Goal: Transaction & Acquisition: Purchase product/service

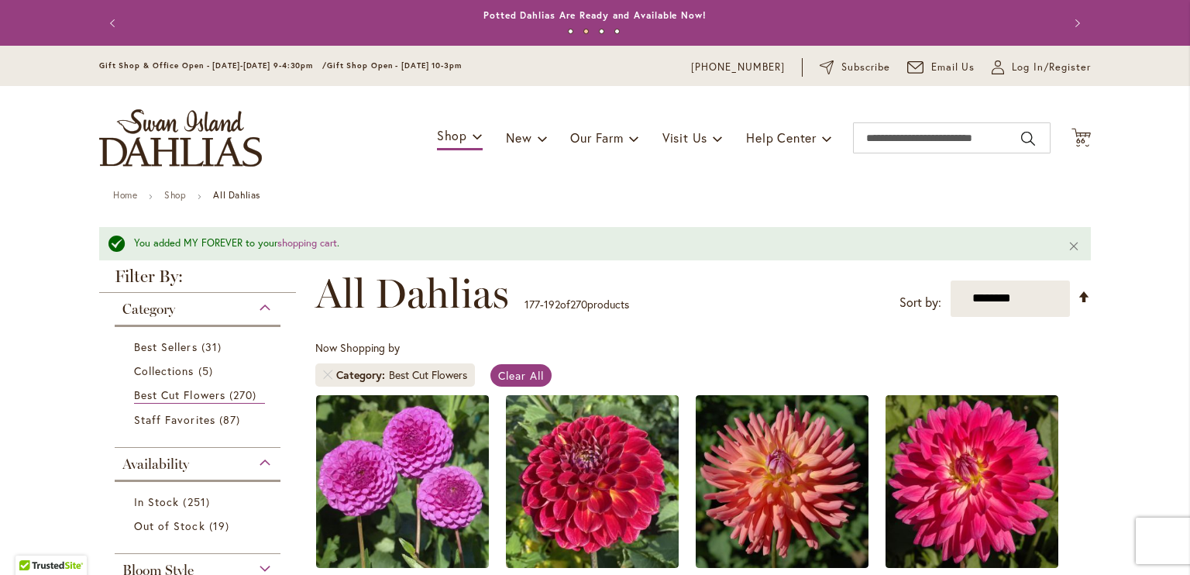
scroll to position [1357, 0]
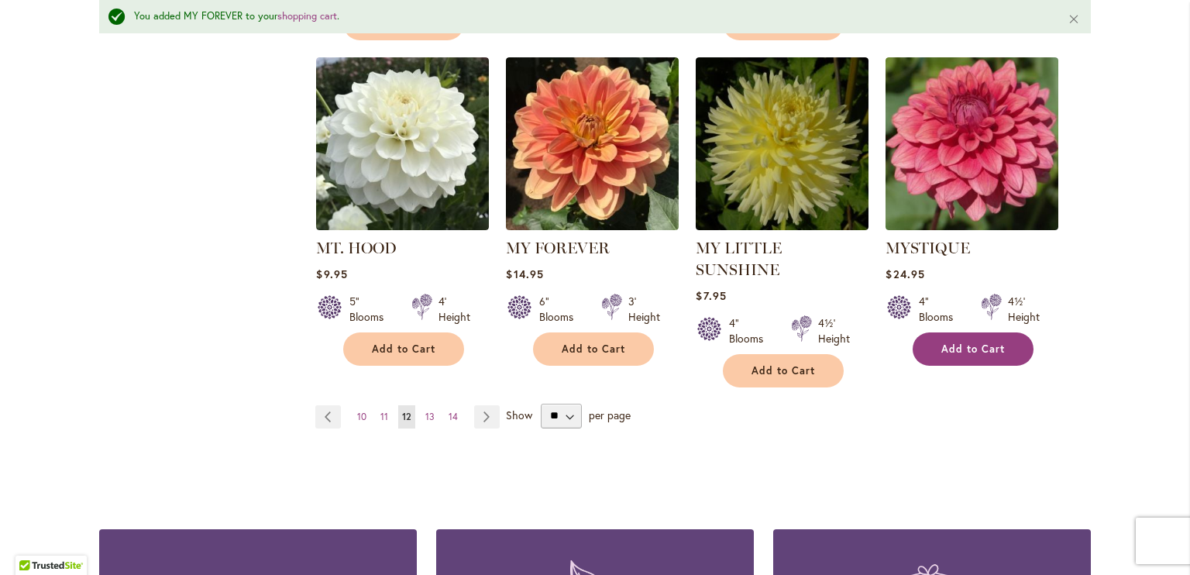
click at [959, 332] on button "Add to Cart" at bounding box center [972, 348] width 121 height 33
click at [425, 411] on span "13" at bounding box center [429, 417] width 9 height 12
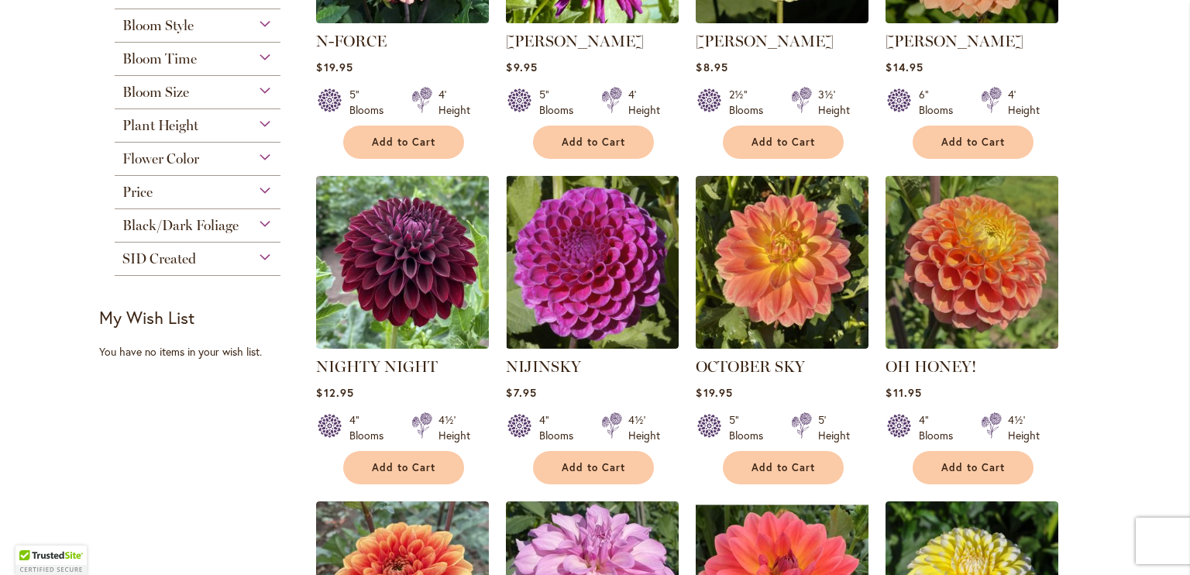
scroll to position [572, 0]
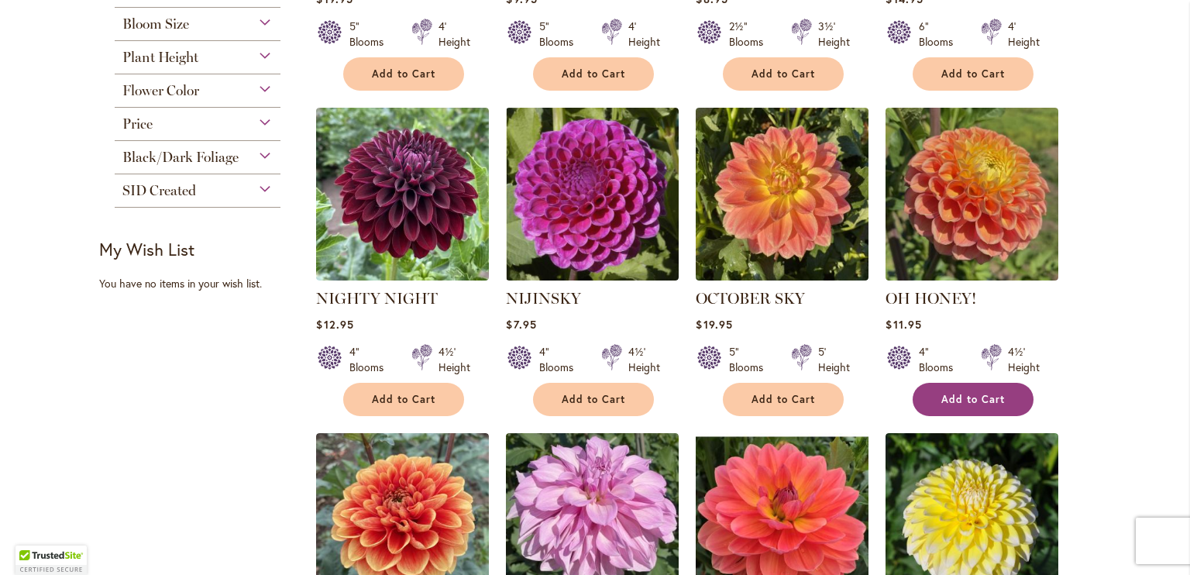
click at [998, 396] on span "Add to Cart" at bounding box center [973, 399] width 64 height 13
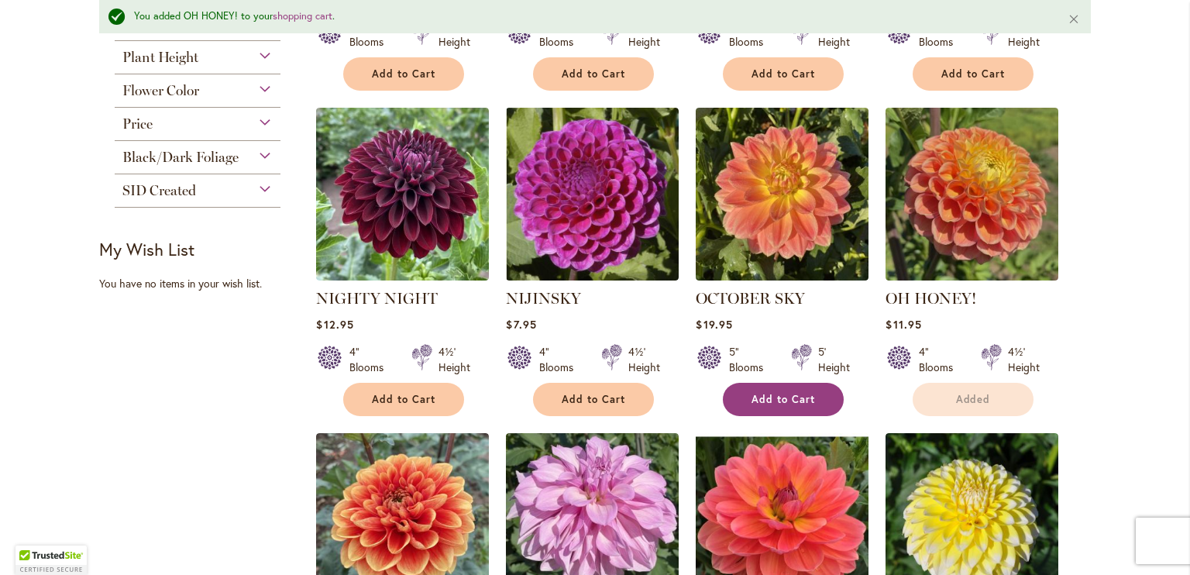
click at [784, 395] on span "Add to Cart" at bounding box center [783, 399] width 64 height 13
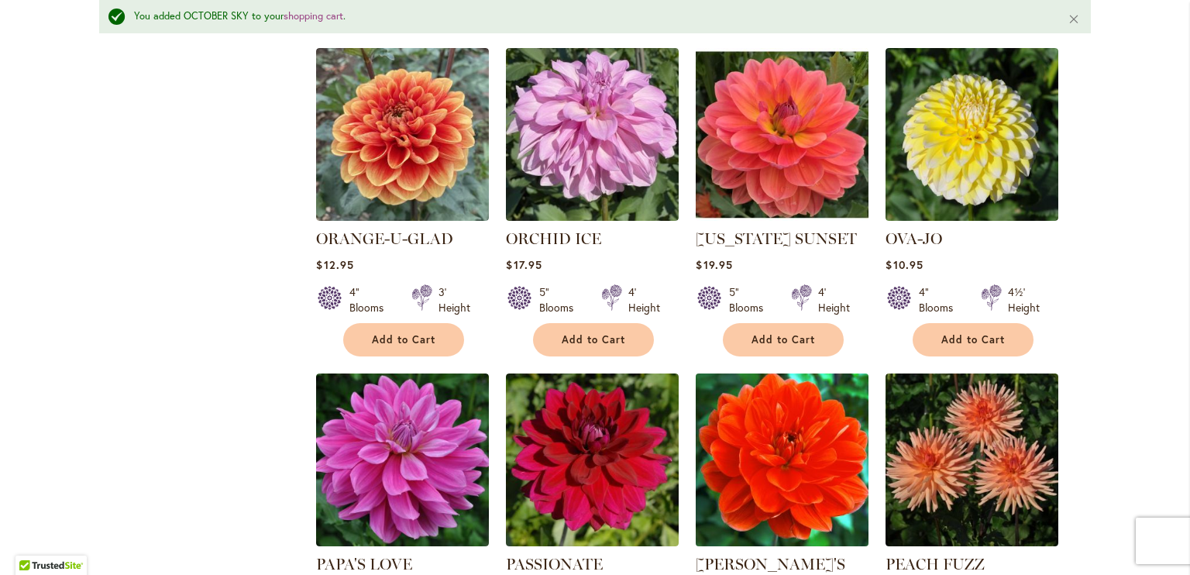
scroll to position [1000, 0]
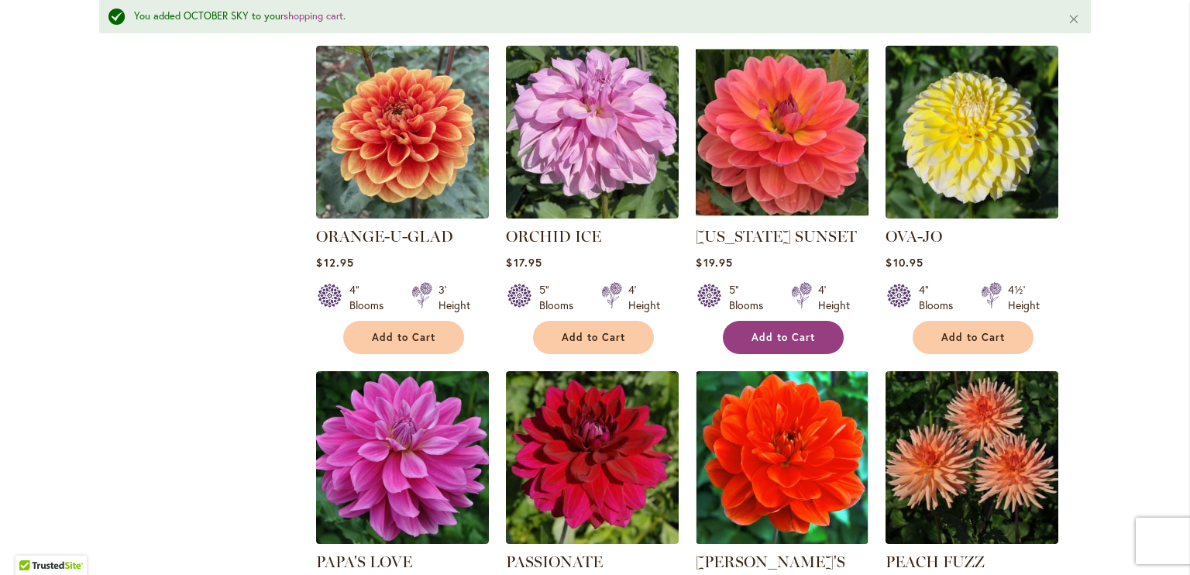
click at [772, 331] on span "Add to Cart" at bounding box center [783, 337] width 64 height 13
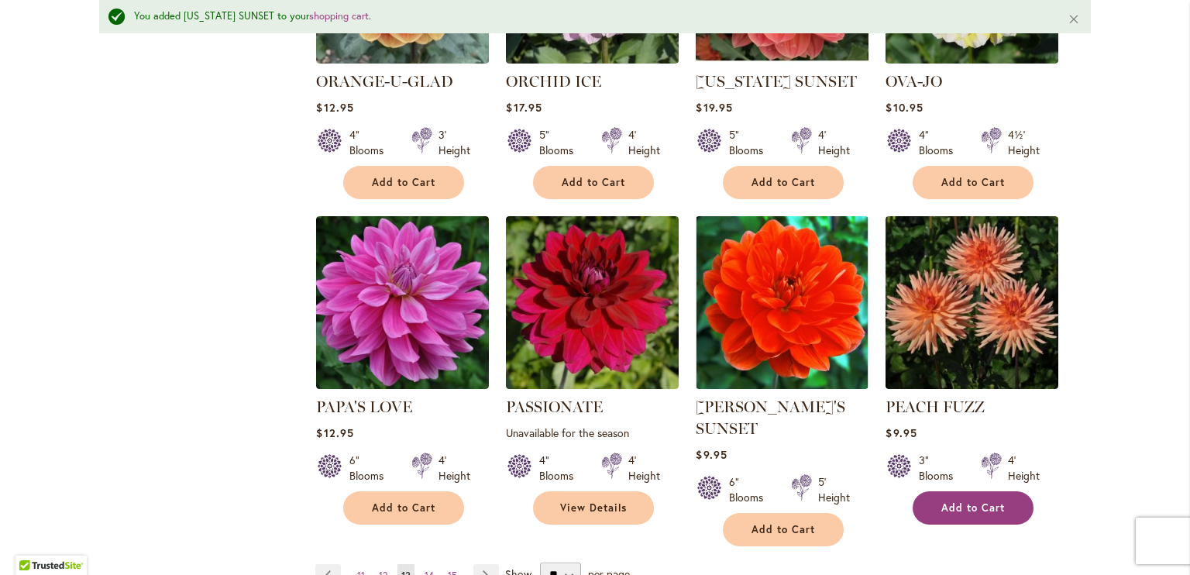
click at [983, 501] on span "Add to Cart" at bounding box center [973, 507] width 64 height 13
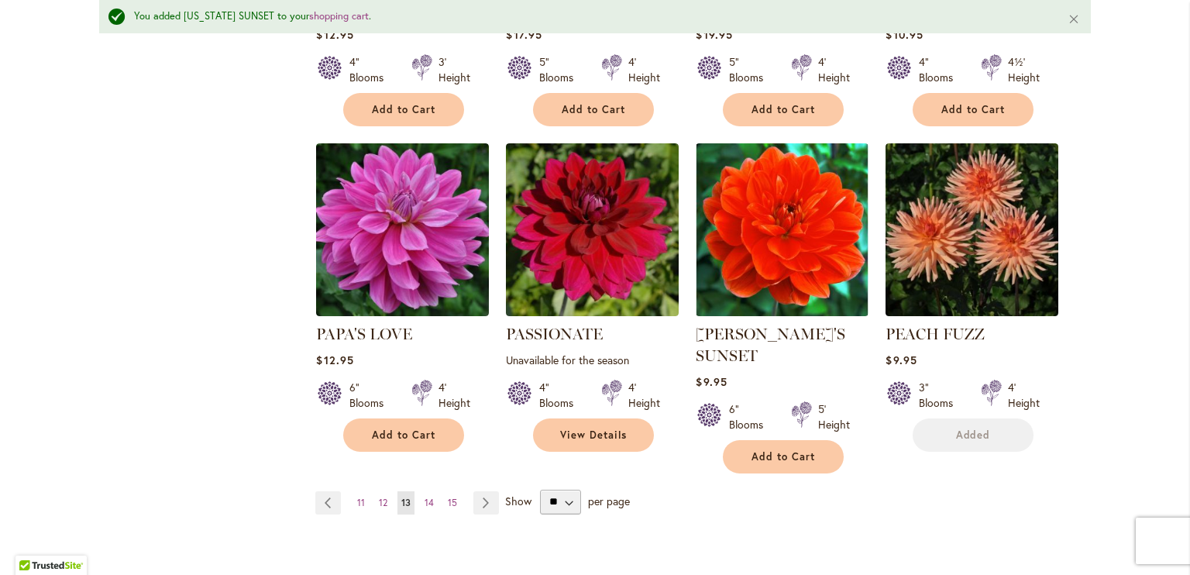
scroll to position [1310, 0]
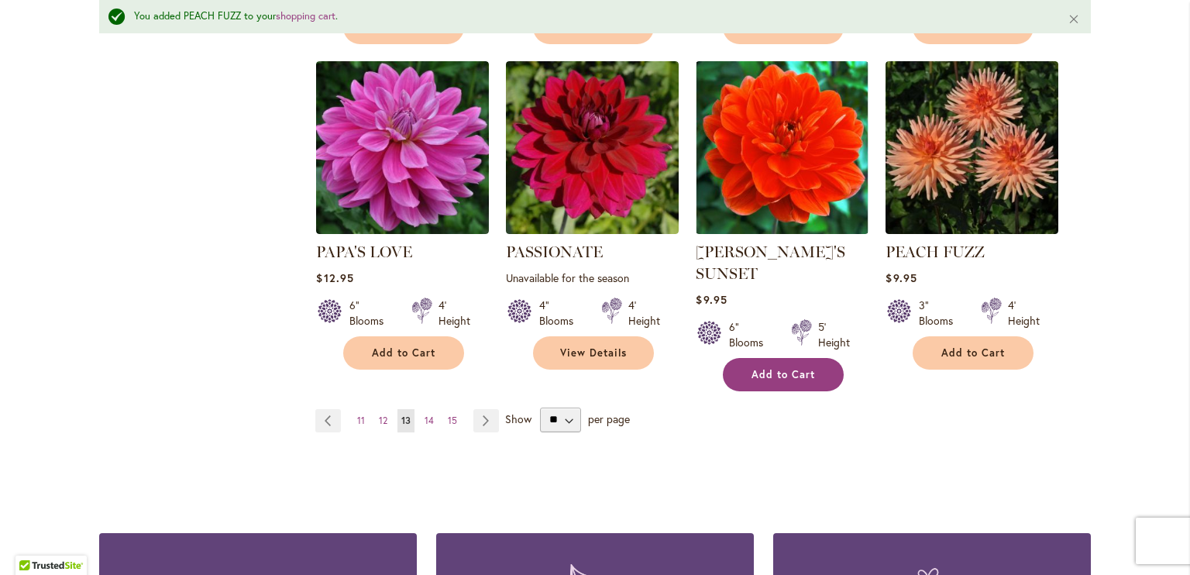
click at [771, 369] on span "Add to Cart" at bounding box center [783, 374] width 64 height 13
click at [481, 411] on link "Page Next" at bounding box center [486, 420] width 26 height 23
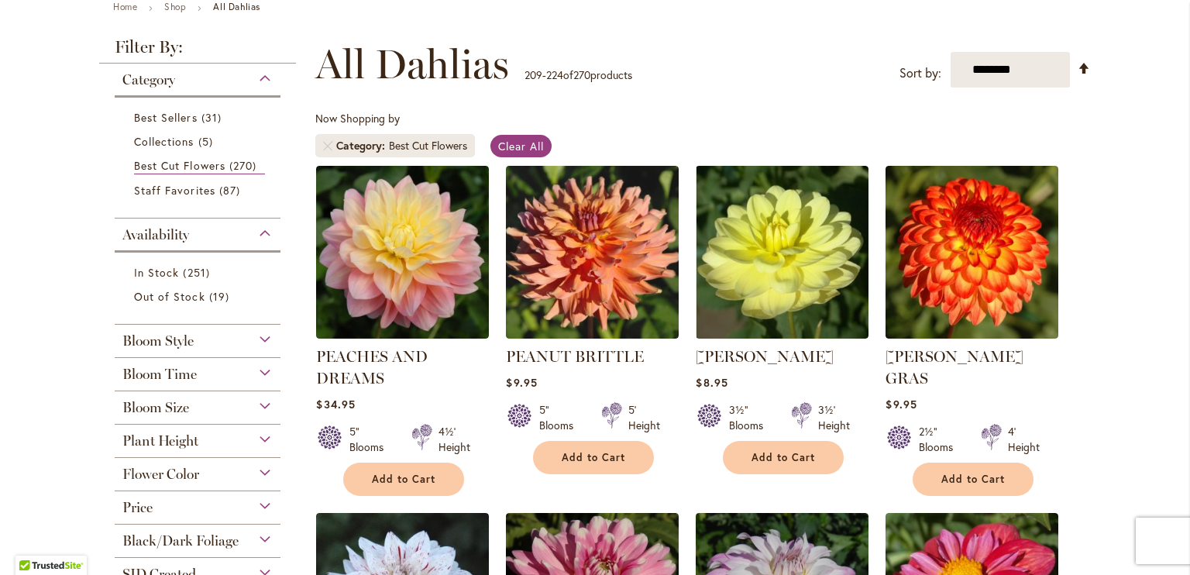
scroll to position [232, 0]
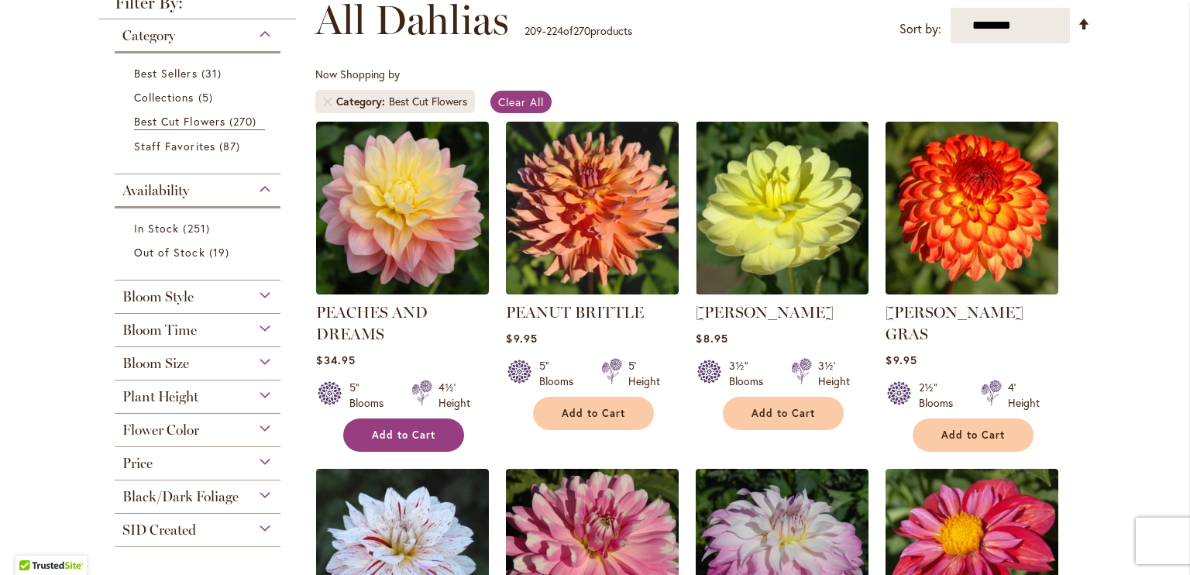
click at [390, 428] on span "Add to Cart" at bounding box center [404, 434] width 64 height 13
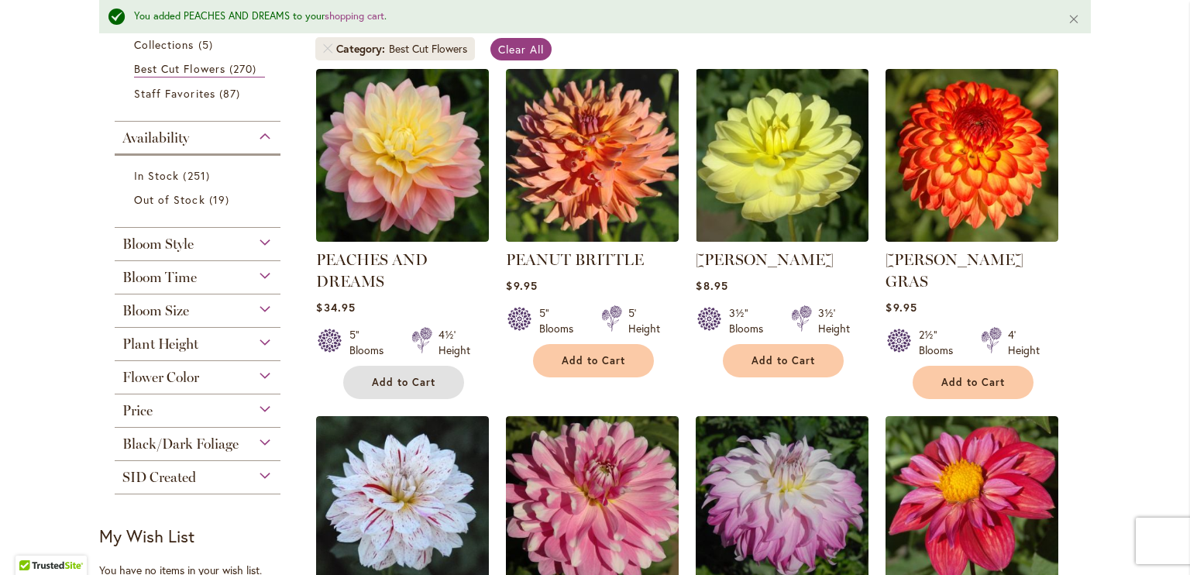
scroll to position [350, 0]
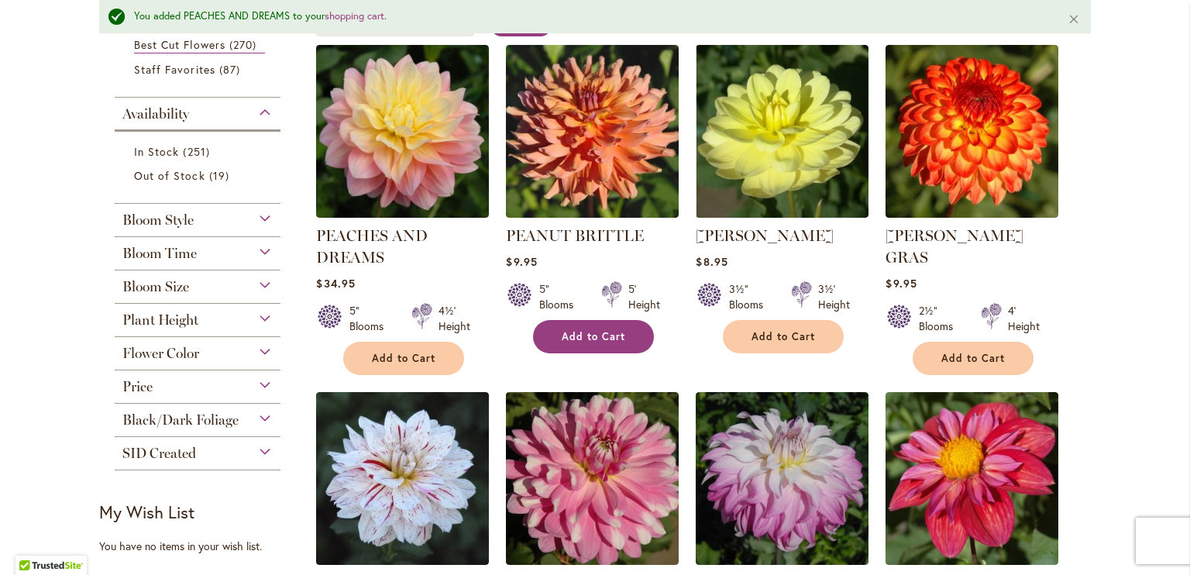
click at [580, 331] on span "Add to Cart" at bounding box center [594, 336] width 64 height 13
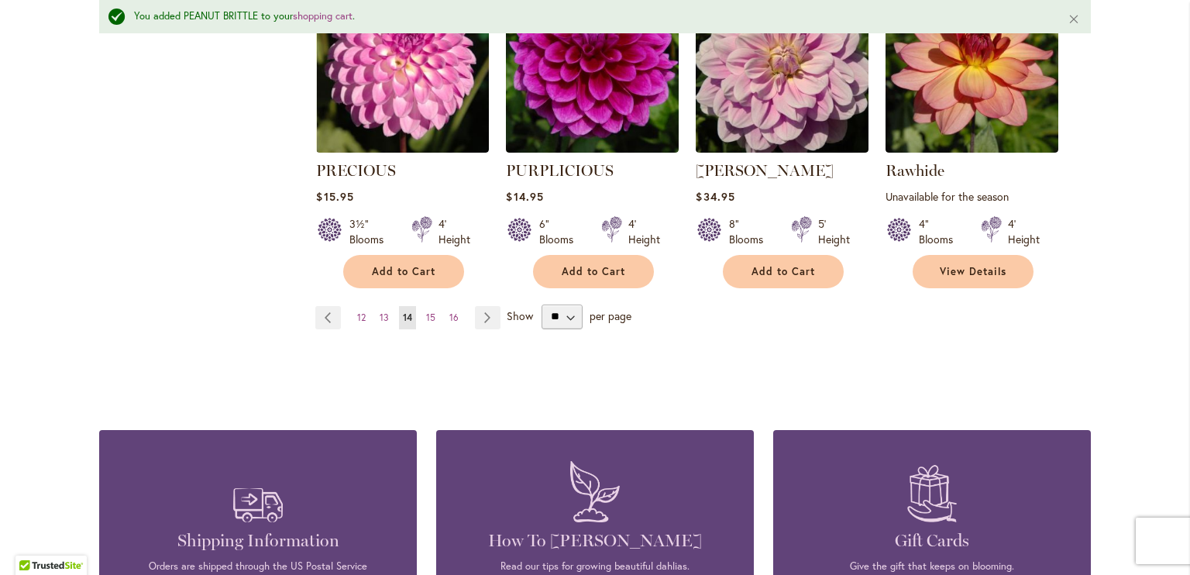
scroll to position [1280, 0]
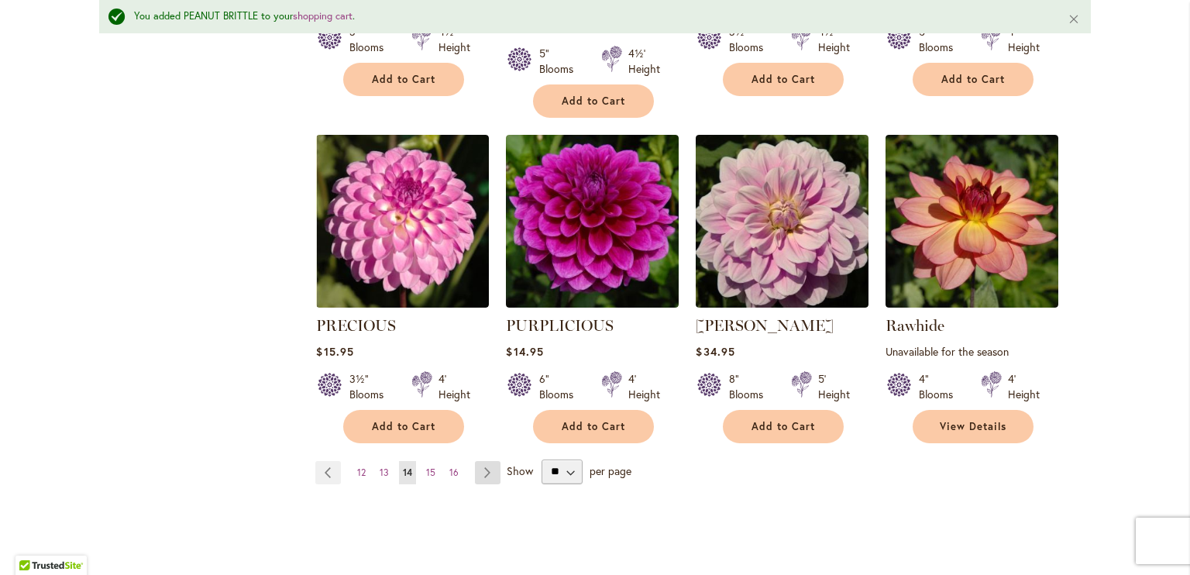
click at [475, 464] on link "Page Next" at bounding box center [488, 472] width 26 height 23
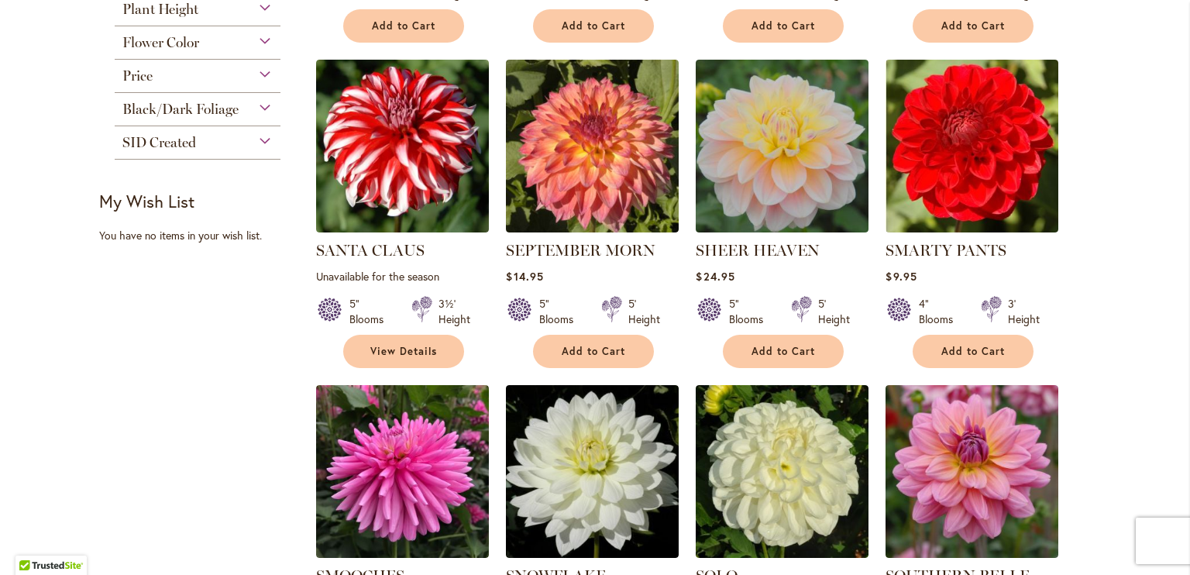
scroll to position [697, 0]
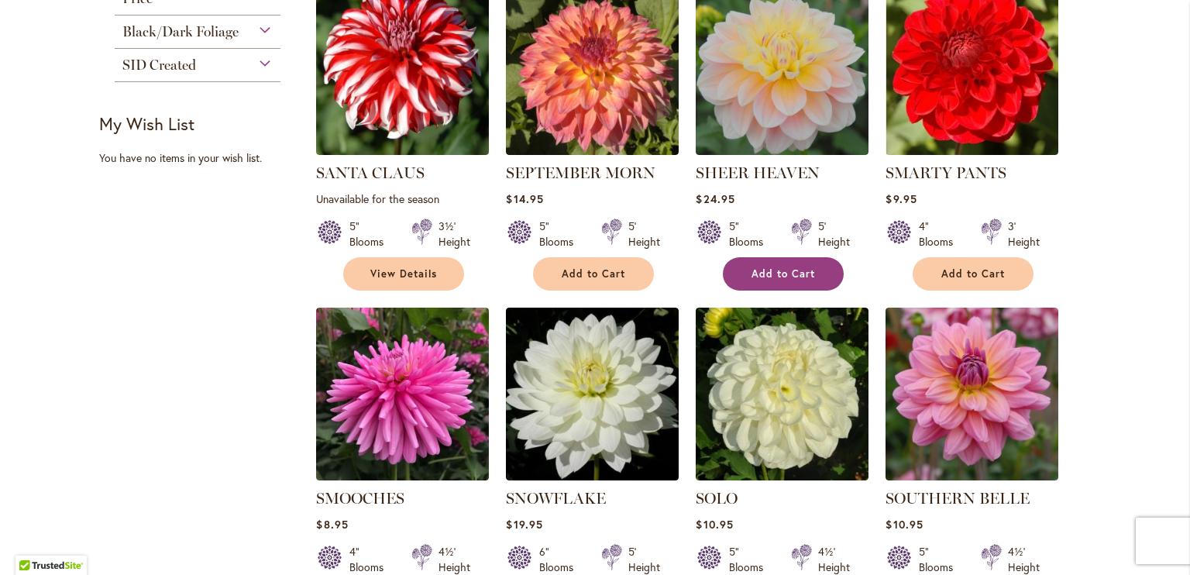
click at [803, 257] on button "Add to Cart" at bounding box center [783, 273] width 121 height 33
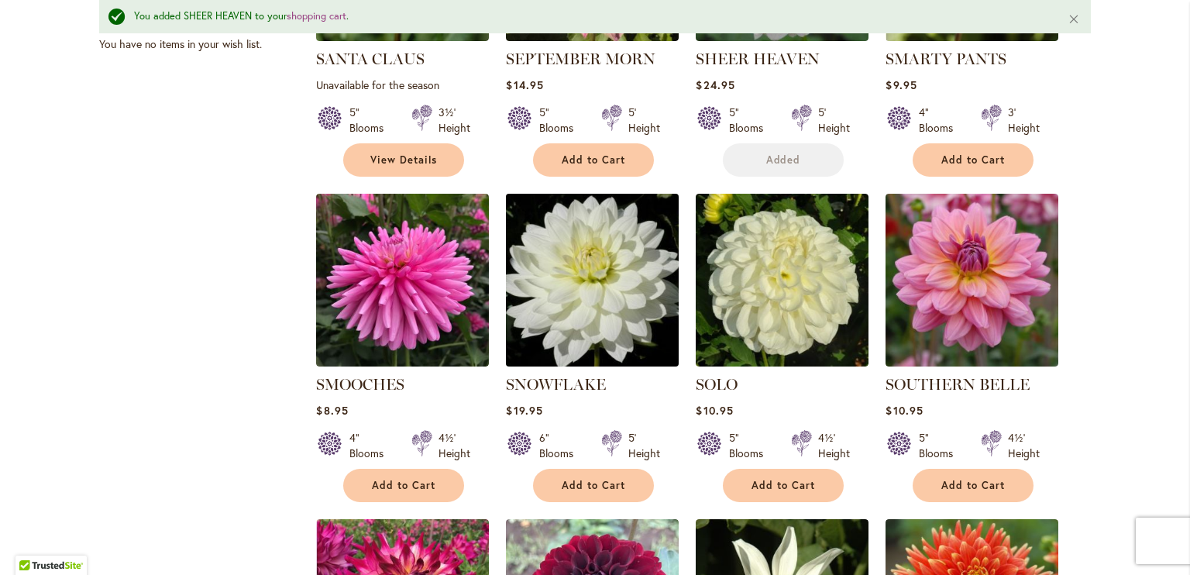
scroll to position [892, 0]
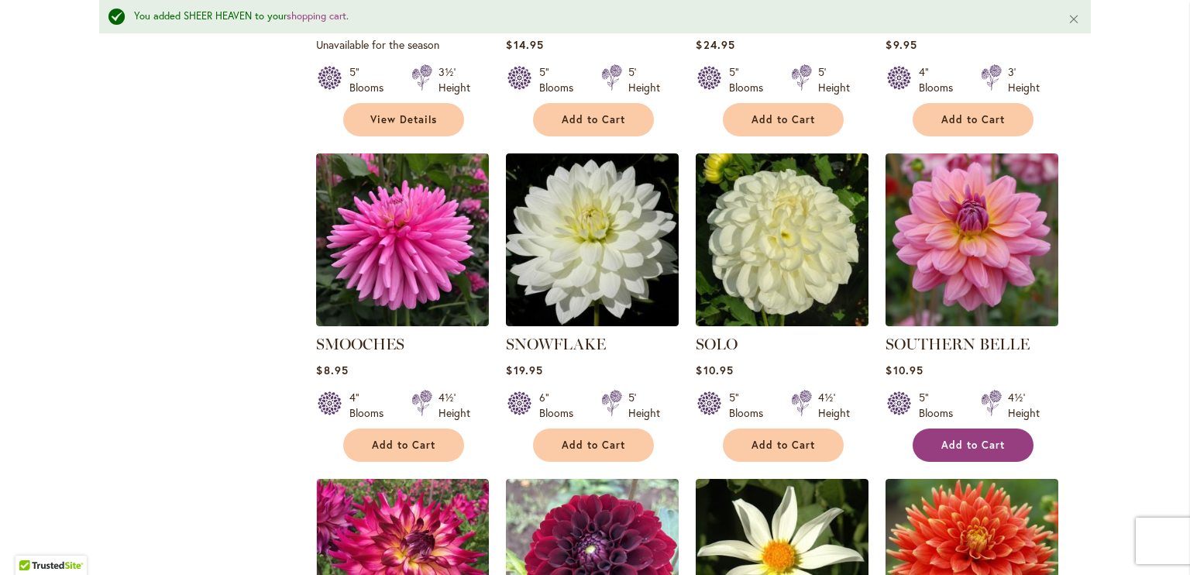
click at [966, 438] on span "Add to Cart" at bounding box center [973, 444] width 64 height 13
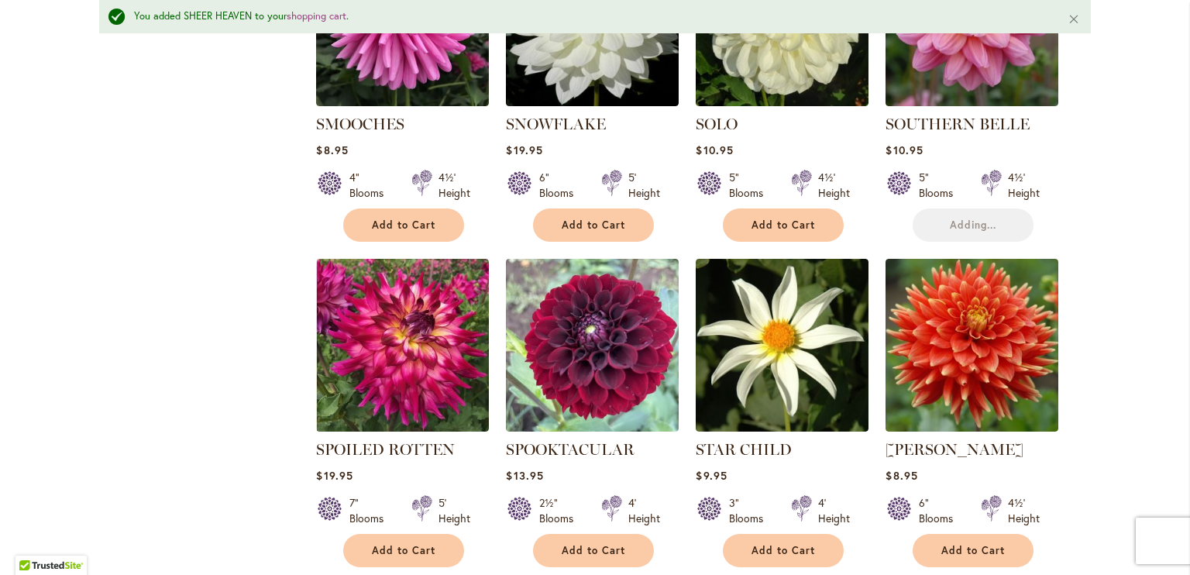
scroll to position [1125, 0]
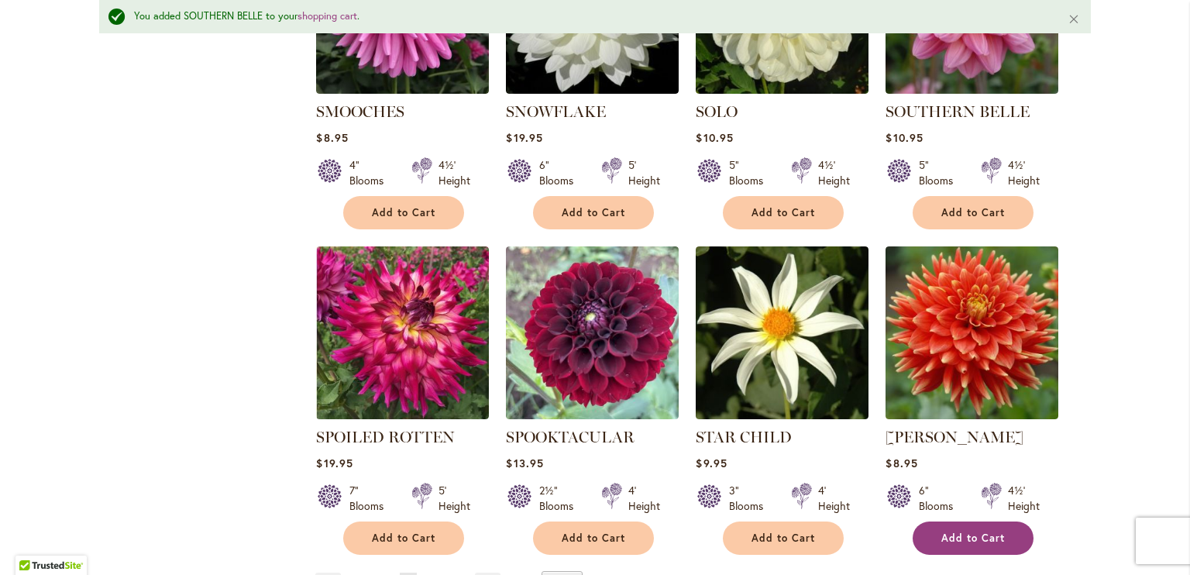
click at [963, 523] on button "Add to Cart" at bounding box center [972, 537] width 121 height 33
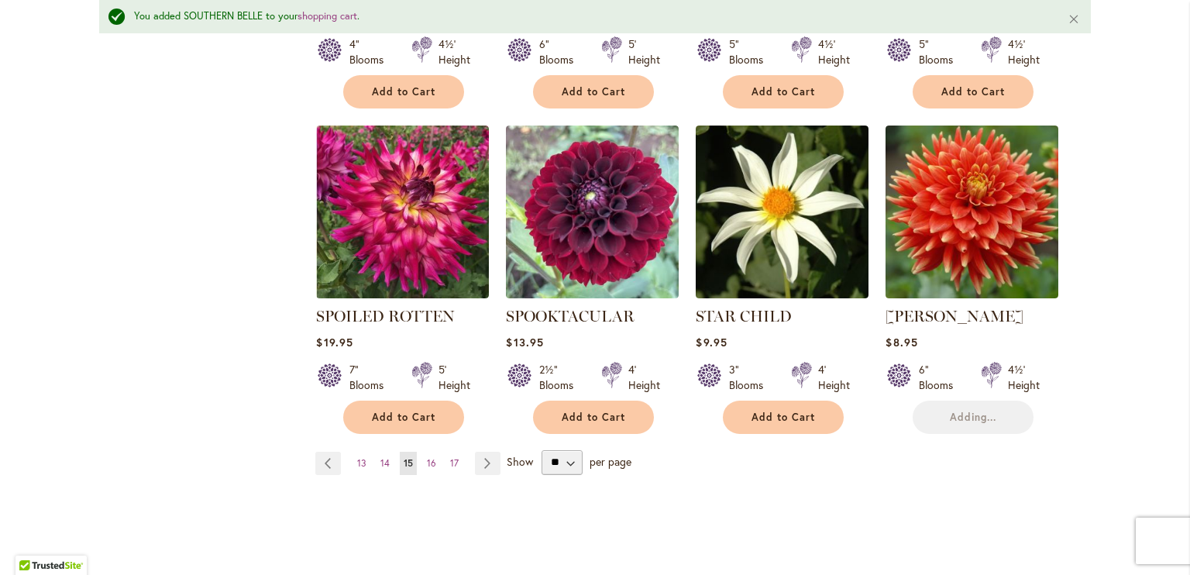
scroll to position [1280, 0]
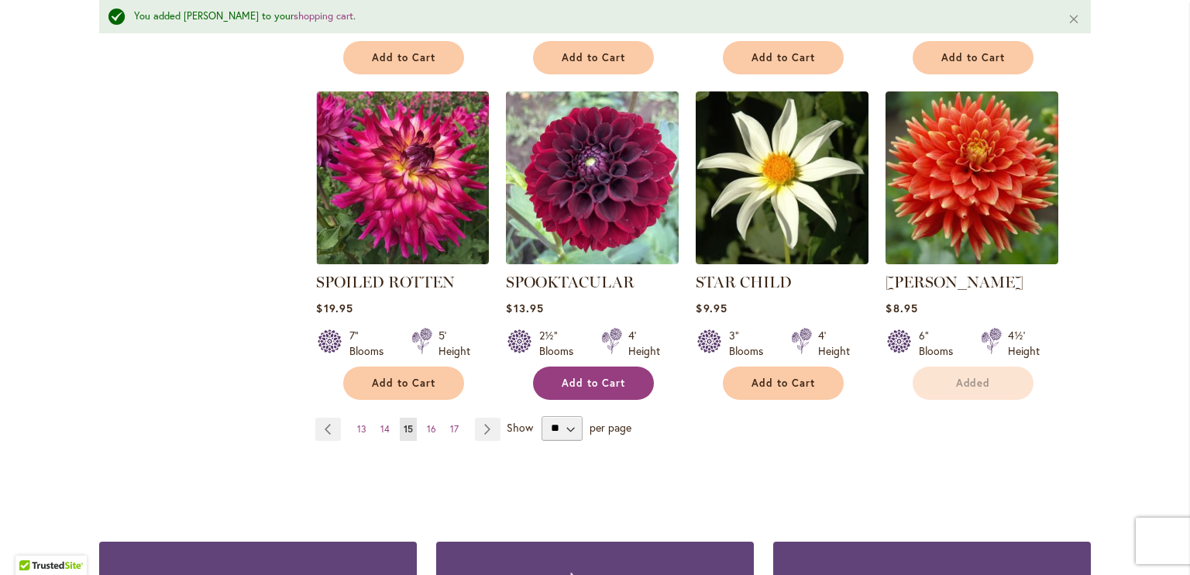
click at [592, 383] on button "Add to Cart" at bounding box center [593, 382] width 121 height 33
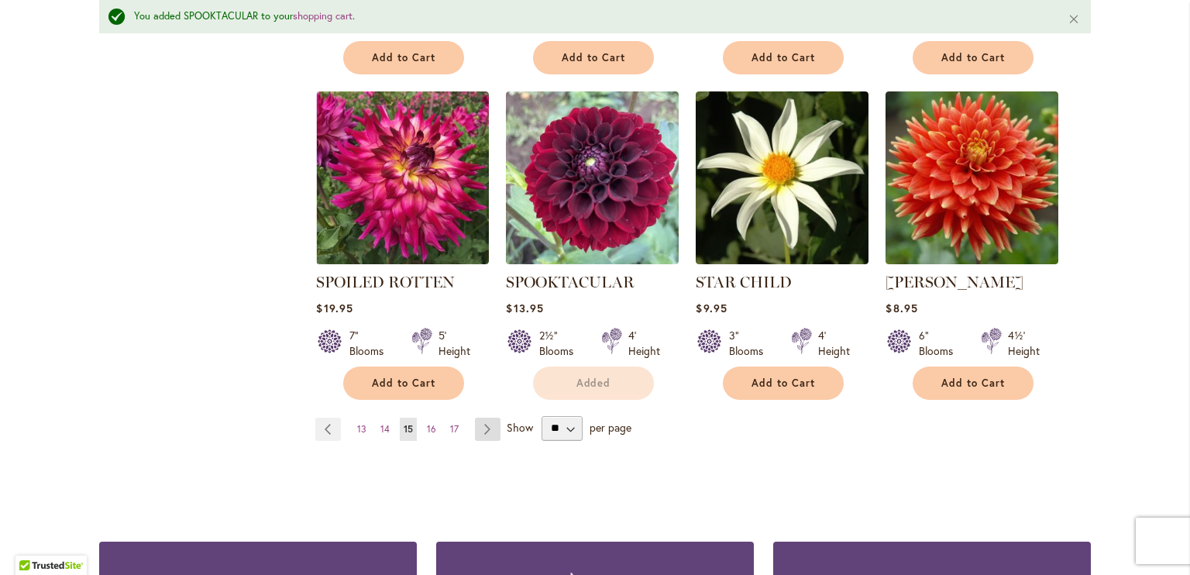
click at [475, 421] on link "Page Next" at bounding box center [488, 428] width 26 height 23
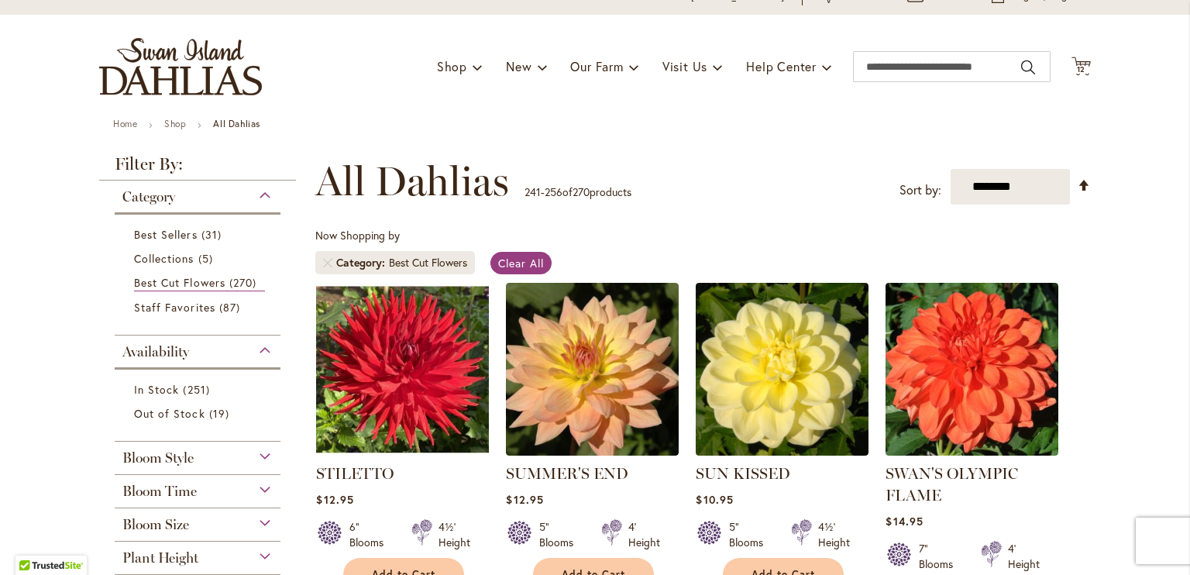
scroll to position [155, 0]
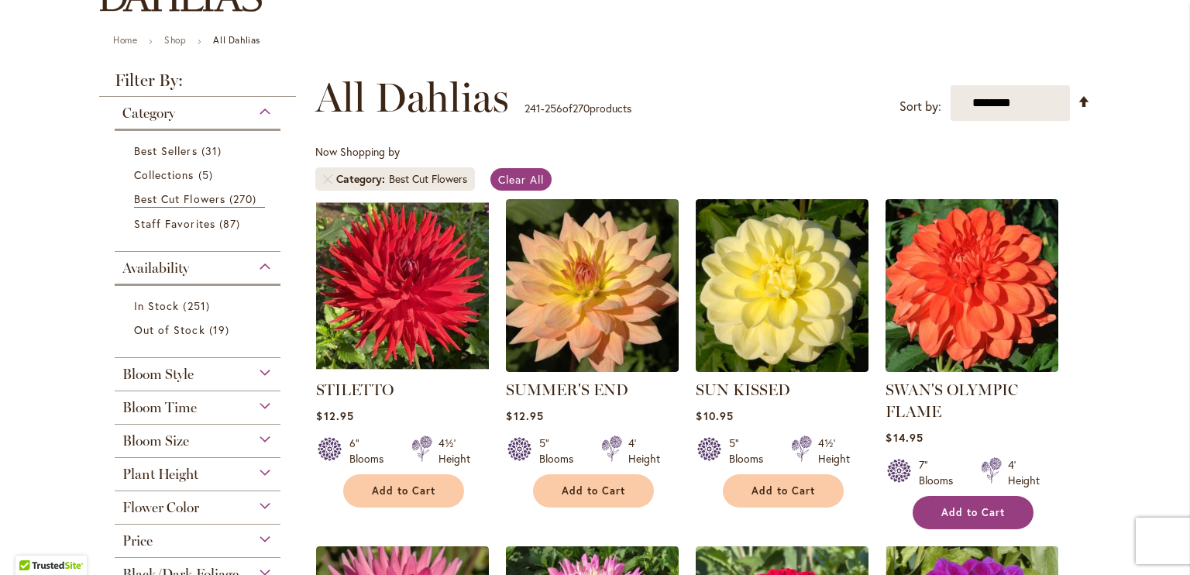
click at [943, 507] on span "Add to Cart" at bounding box center [973, 512] width 64 height 13
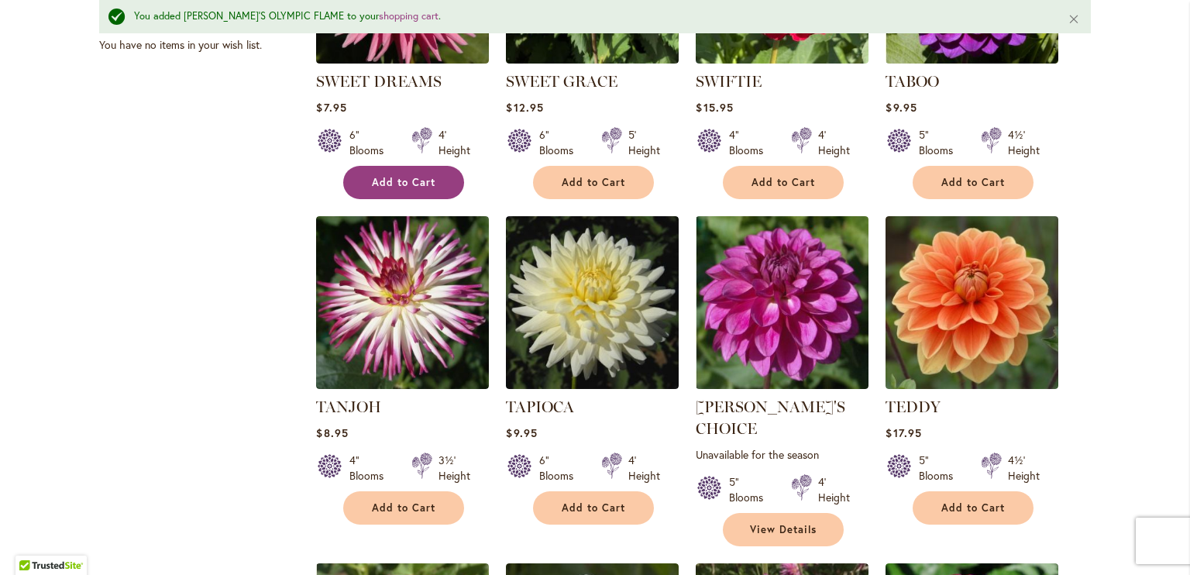
scroll to position [852, 0]
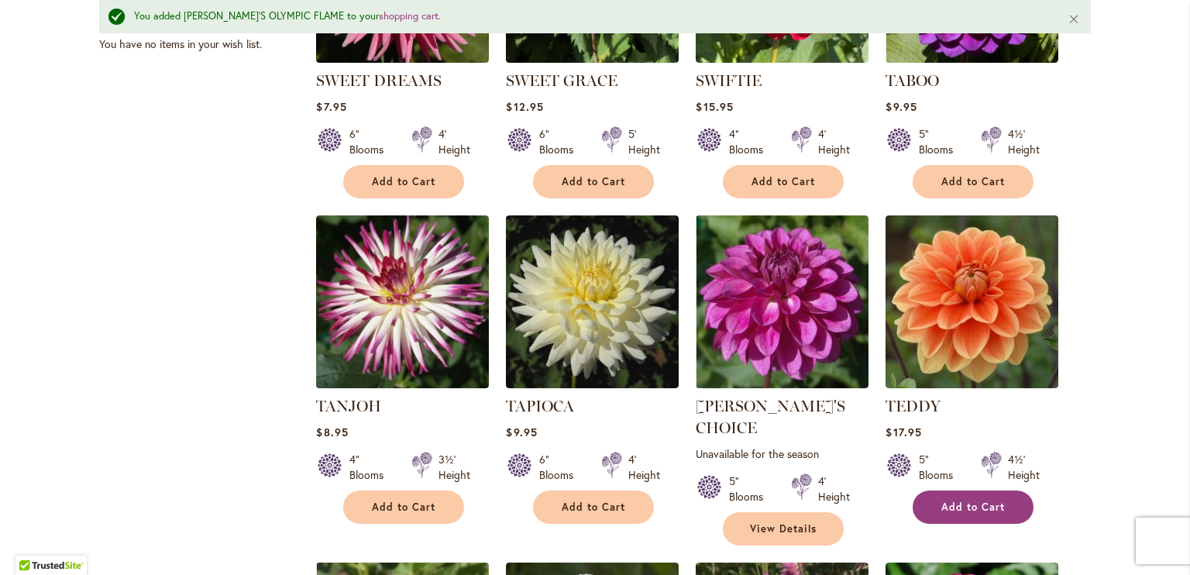
click at [960, 500] on span "Add to Cart" at bounding box center [973, 506] width 64 height 13
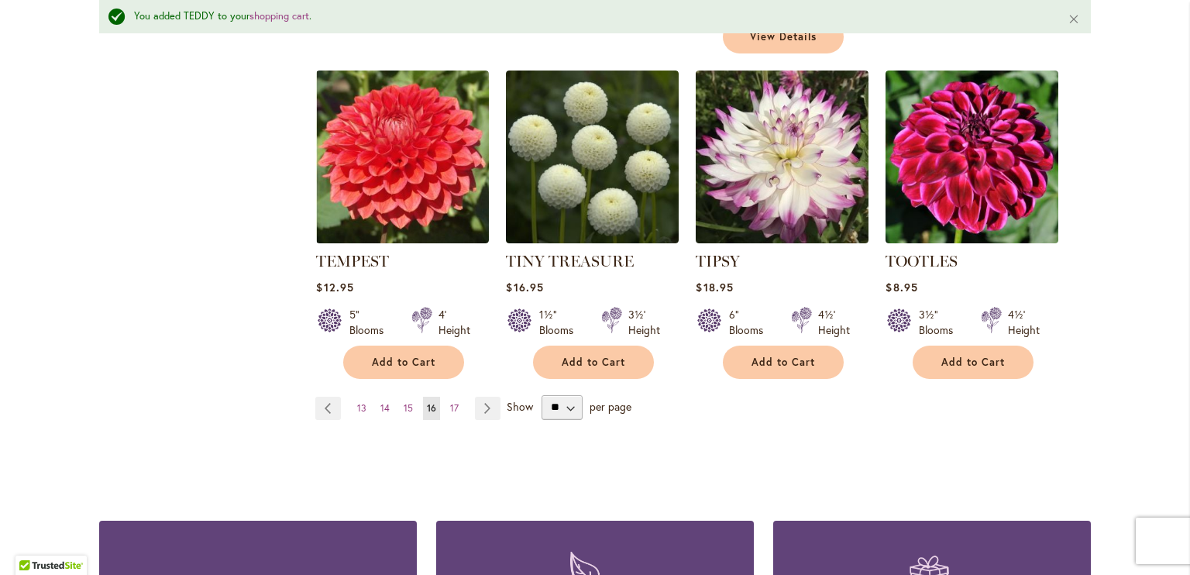
scroll to position [1317, 0]
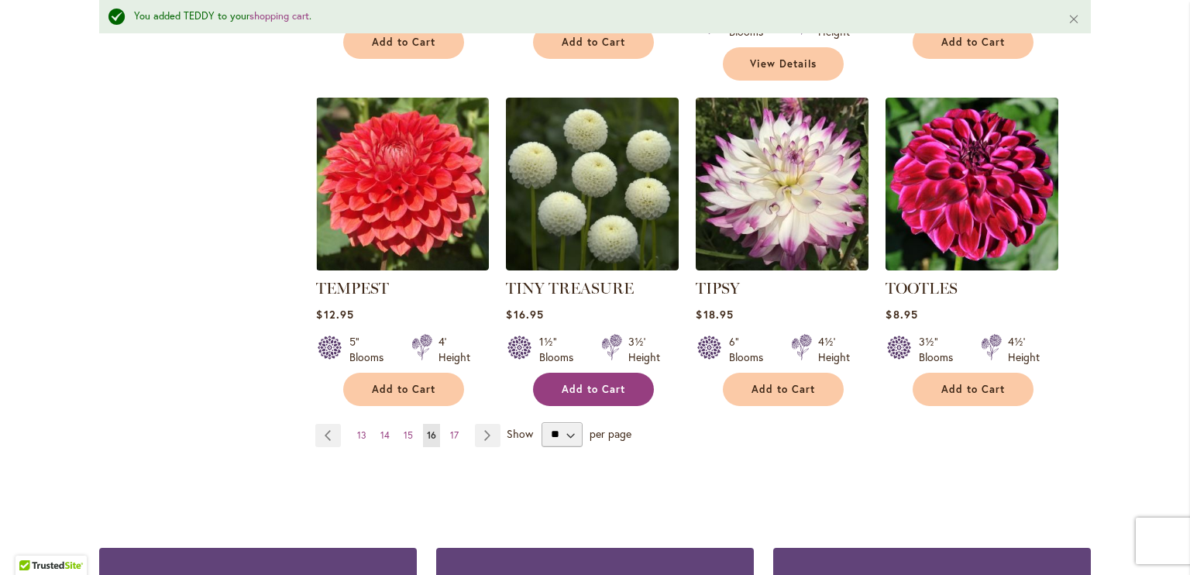
click at [624, 373] on button "Add to Cart" at bounding box center [593, 389] width 121 height 33
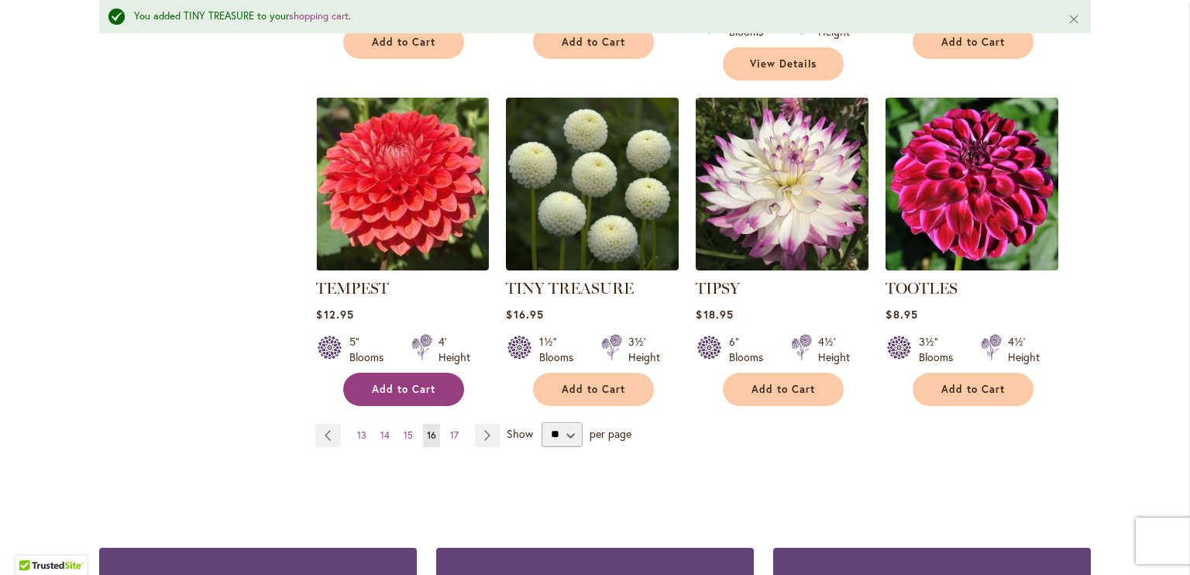
click at [395, 383] on span "Add to Cart" at bounding box center [404, 389] width 64 height 13
click at [478, 424] on link "Page Next" at bounding box center [488, 435] width 26 height 23
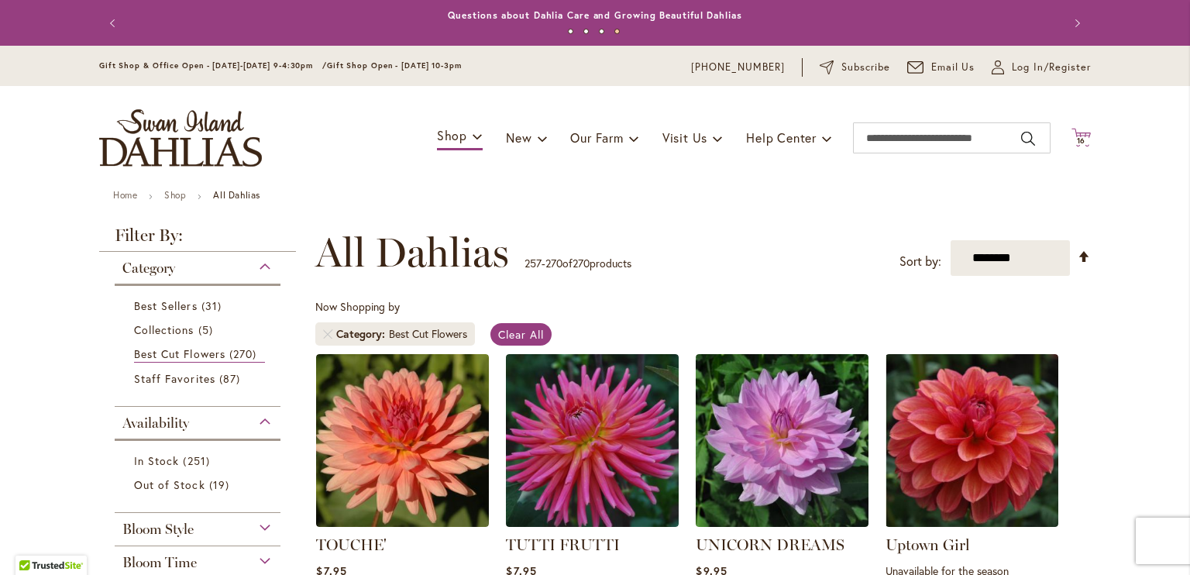
click at [1071, 132] on icon "Cart .cls-1 { fill: #231f20; }" at bounding box center [1080, 137] width 19 height 19
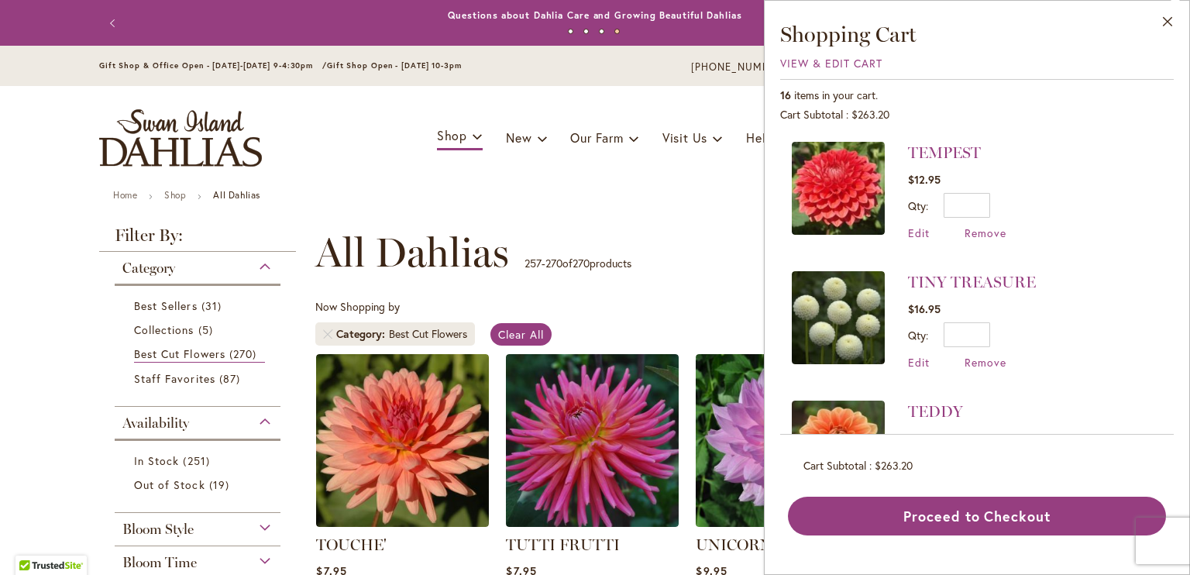
click at [675, 173] on div "Toggle Nav Shop Dahlia Tubers Collections Fresh Cut Dahlias Gardening Supplies …" at bounding box center [595, 138] width 1022 height 104
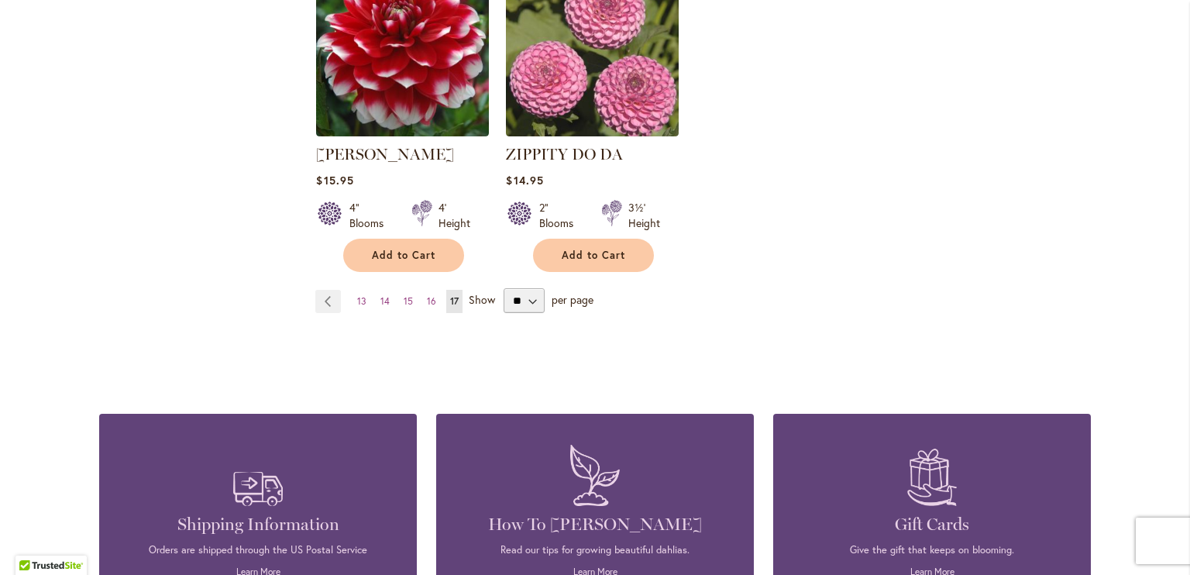
scroll to position [1549, 0]
